Goal: Check status: Check status

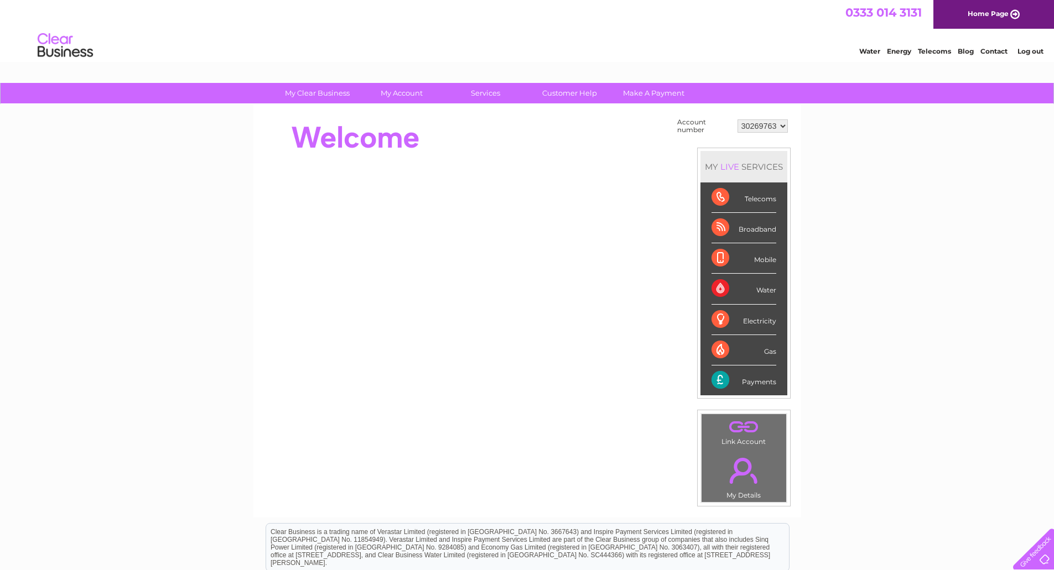
click at [785, 123] on select "30269763 30269764 30304433" at bounding box center [762, 125] width 50 height 13
select select "30304433"
click at [737, 119] on select "30269763 30269764 30304433" at bounding box center [762, 125] width 50 height 13
